Goal: Check status: Check status

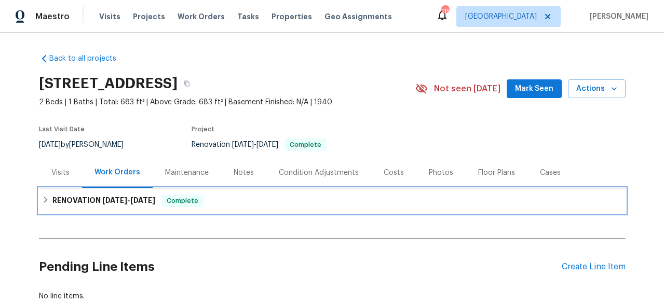
click at [275, 199] on div "RENOVATION [DATE] - [DATE] Complete" at bounding box center [332, 201] width 580 height 12
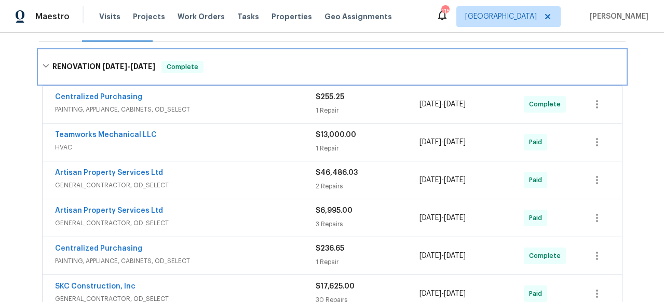
scroll to position [152, 0]
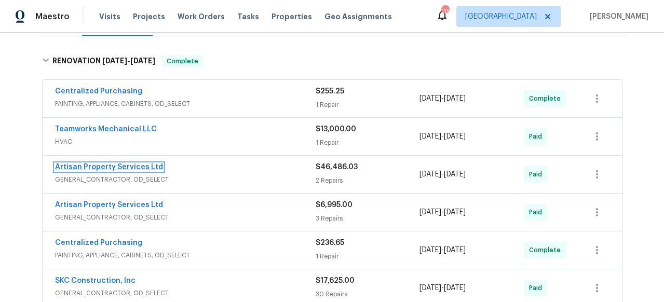
click at [143, 166] on link "Artisan Property Services Ltd" at bounding box center [109, 166] width 108 height 7
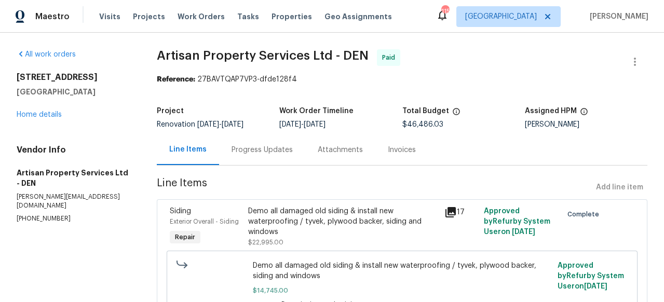
click at [445, 212] on icon at bounding box center [450, 212] width 10 height 10
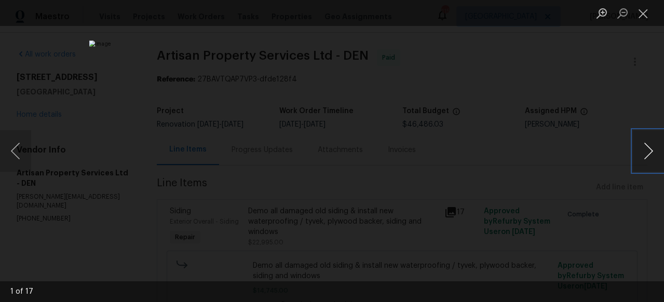
click at [642, 145] on button "Next image" at bounding box center [648, 151] width 31 height 42
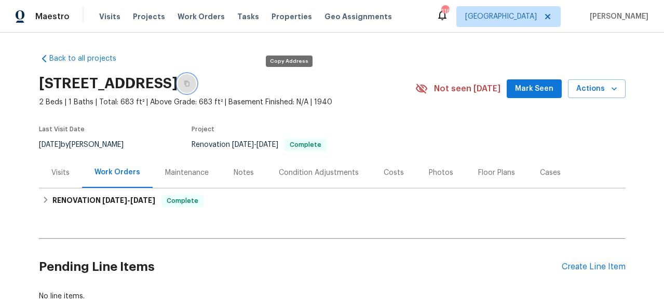
click at [196, 87] on button "button" at bounding box center [186, 83] width 19 height 19
